Goal: Task Accomplishment & Management: Manage account settings

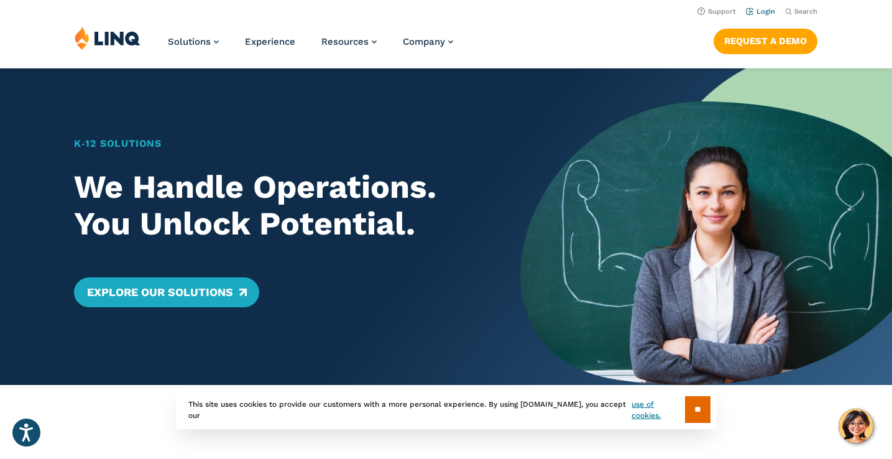
click at [766, 10] on link "Login" at bounding box center [760, 11] width 29 height 8
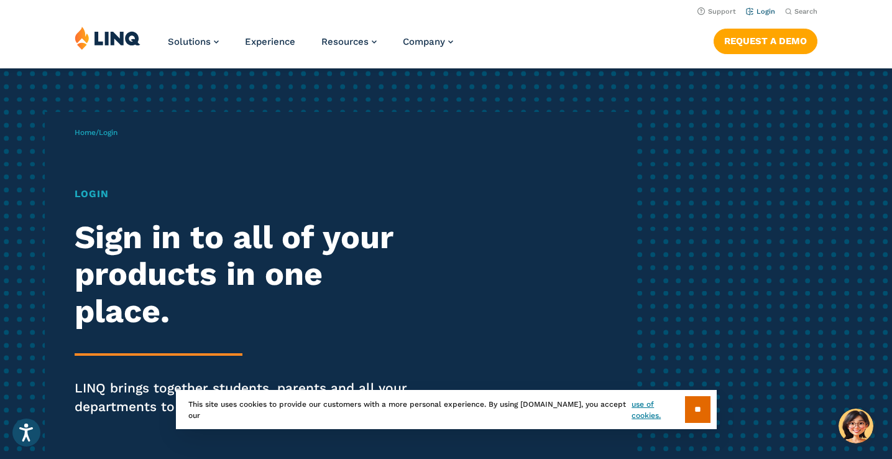
click at [761, 7] on link "Login" at bounding box center [760, 11] width 29 height 8
click at [699, 407] on input "**" at bounding box center [697, 409] width 25 height 27
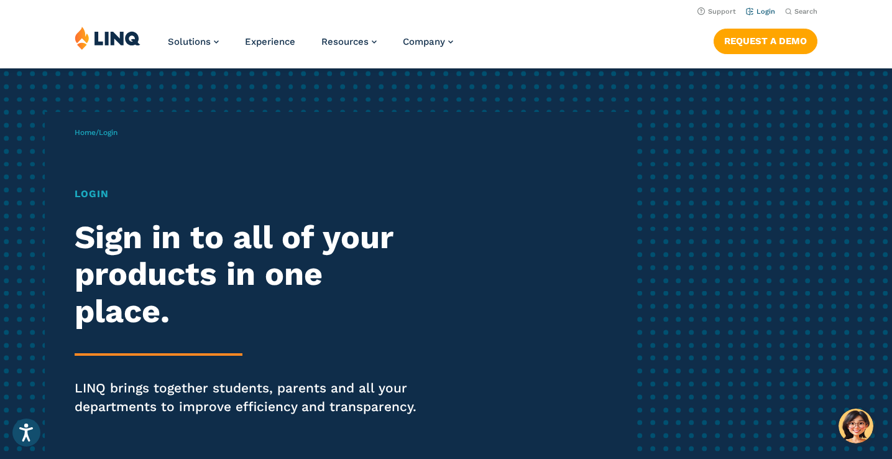
click at [764, 14] on link "Login" at bounding box center [760, 11] width 29 height 8
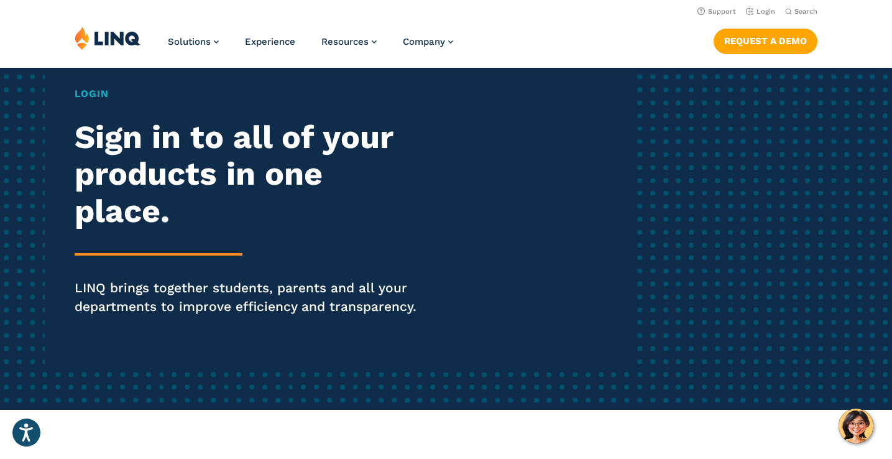
scroll to position [17, 0]
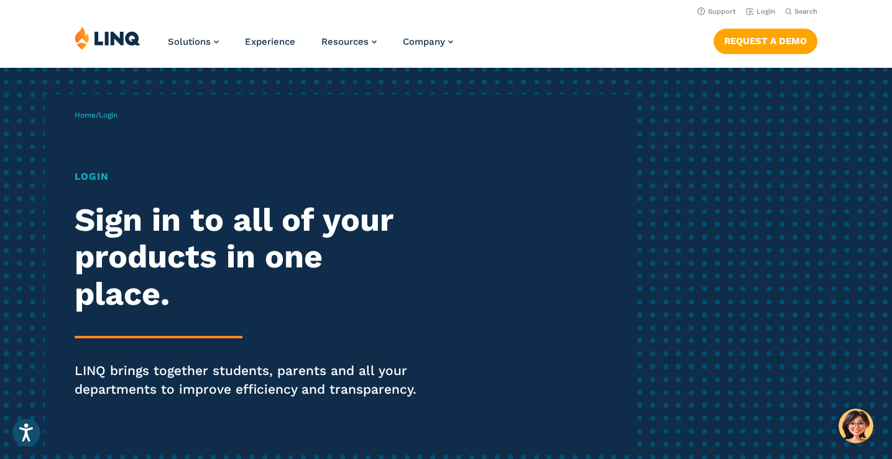
click at [93, 273] on h2 "Sign in to all of your products in one place." at bounding box center [247, 257] width 344 height 111
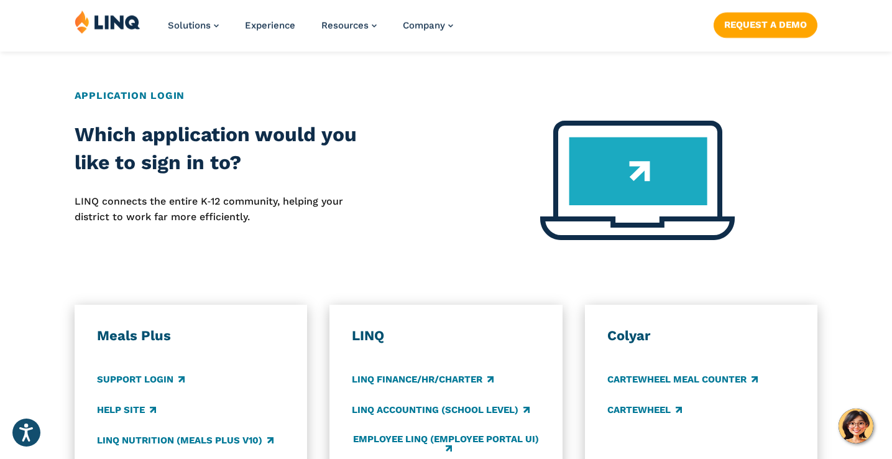
scroll to position [685, 0]
